Goal: Task Accomplishment & Management: Manage account settings

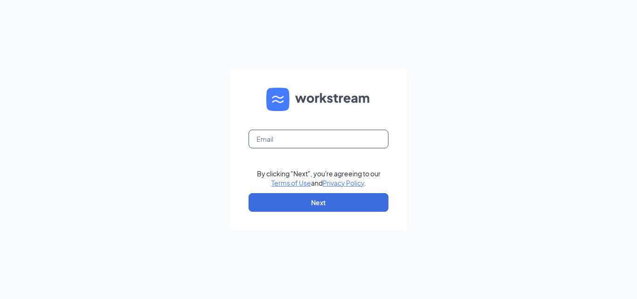
click at [258, 137] on input "text" at bounding box center [319, 139] width 140 height 19
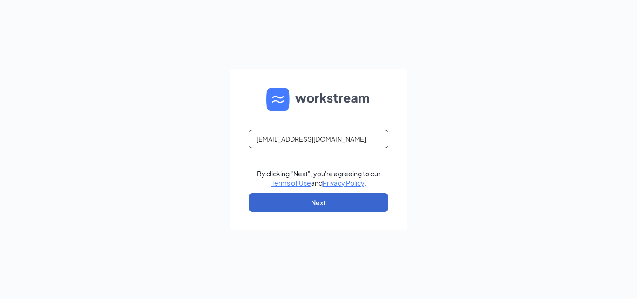
type input "LISADESIMONECFA@GMAIL.COM"
click at [319, 205] on button "Next" at bounding box center [319, 202] width 140 height 19
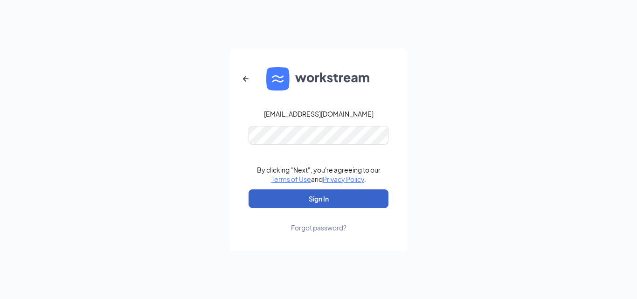
click at [342, 192] on button "Sign In" at bounding box center [319, 198] width 140 height 19
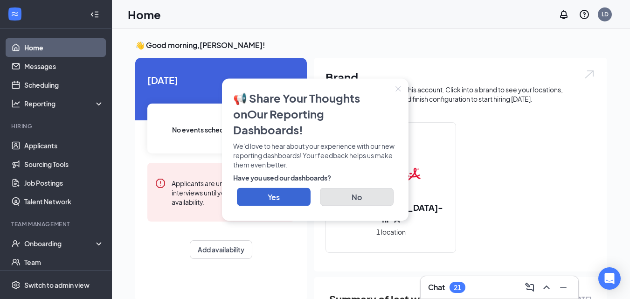
click at [355, 193] on button "No" at bounding box center [357, 196] width 74 height 18
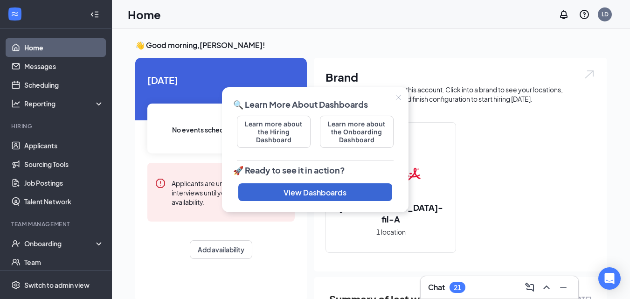
click at [383, 54] on div "👋 Good morning, [PERSON_NAME] ! [DATE] No events scheduled for [DATE] . Applica…" at bounding box center [371, 269] width 486 height 459
click at [400, 98] on icon "Close" at bounding box center [398, 98] width 6 height 6
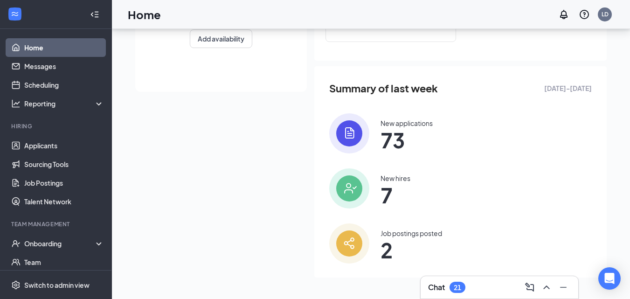
scroll to position [212, 0]
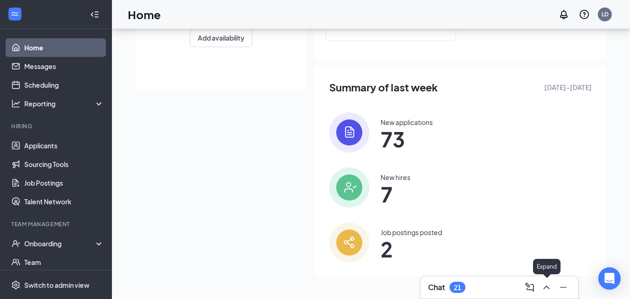
click at [548, 285] on icon "ChevronUp" at bounding box center [546, 287] width 11 height 11
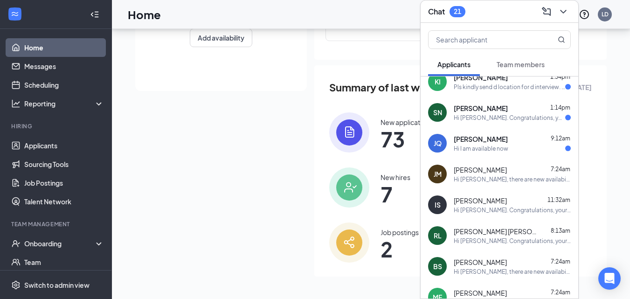
scroll to position [0, 0]
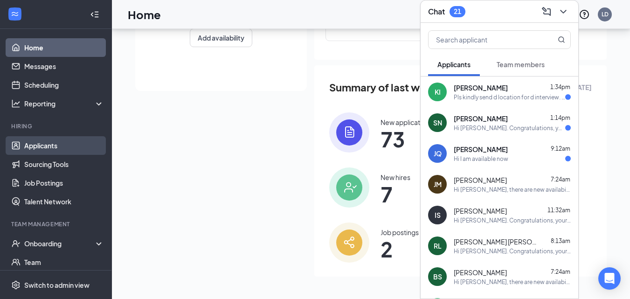
click at [40, 145] on link "Applicants" at bounding box center [64, 145] width 80 height 19
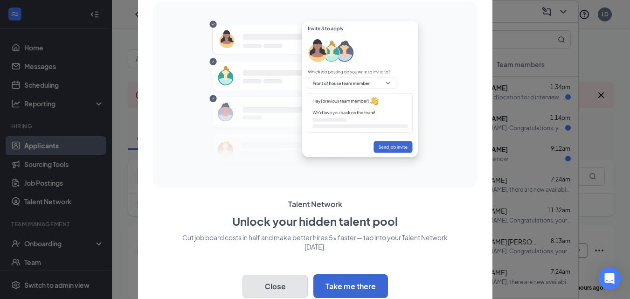
click at [270, 289] on button "Close" at bounding box center [275, 286] width 65 height 23
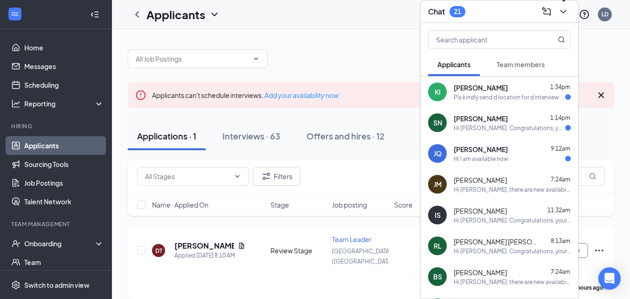
click at [567, 13] on icon "ChevronDown" at bounding box center [563, 11] width 11 height 11
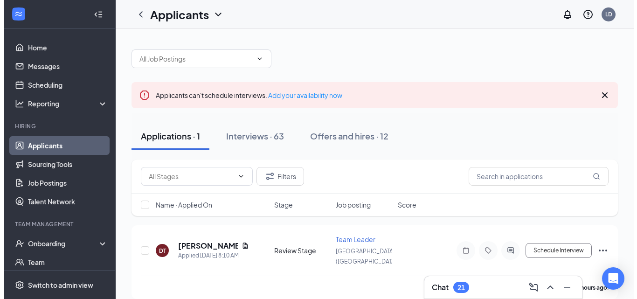
scroll to position [1, 0]
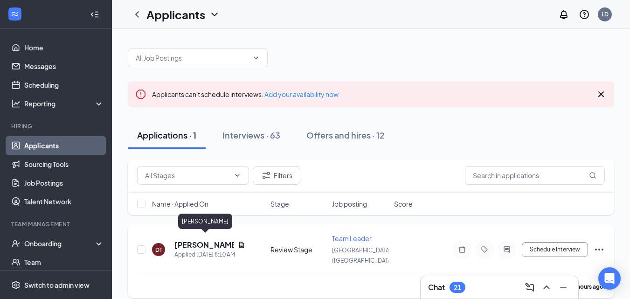
click at [201, 240] on h5 "[PERSON_NAME]" at bounding box center [204, 245] width 60 height 10
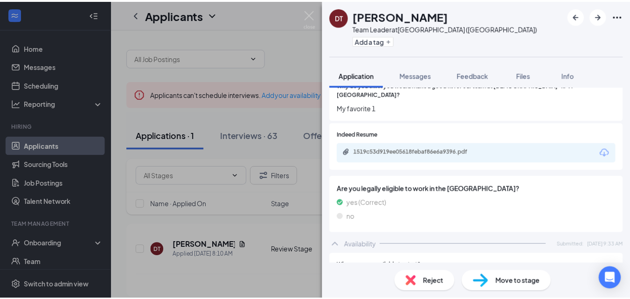
scroll to position [457, 0]
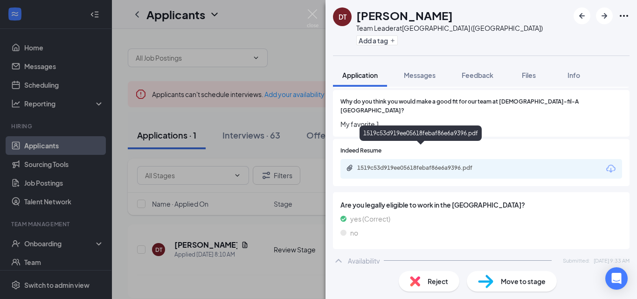
click at [412, 164] on div "1519c53d919ee05618febaf86e6a9396.pdf" at bounding box center [422, 167] width 131 height 7
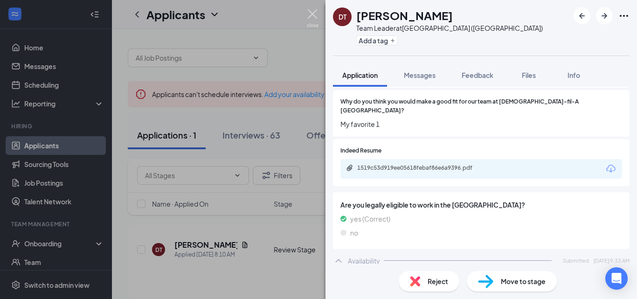
click at [315, 15] on img at bounding box center [313, 18] width 12 height 18
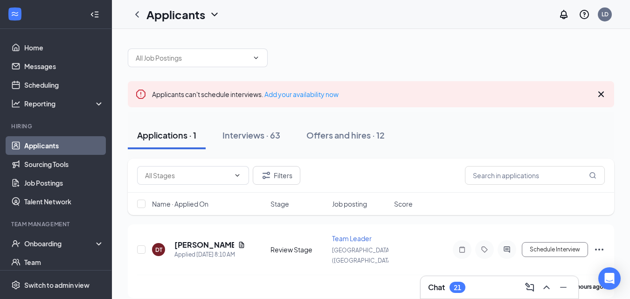
click at [50, 147] on link "Applicants" at bounding box center [64, 145] width 80 height 19
click at [234, 178] on icon "ChevronDown" at bounding box center [237, 176] width 7 height 7
click at [169, 176] on input "text" at bounding box center [187, 176] width 85 height 10
click at [261, 136] on div "Interviews · 63" at bounding box center [251, 136] width 58 height 12
